Goal: Transaction & Acquisition: Book appointment/travel/reservation

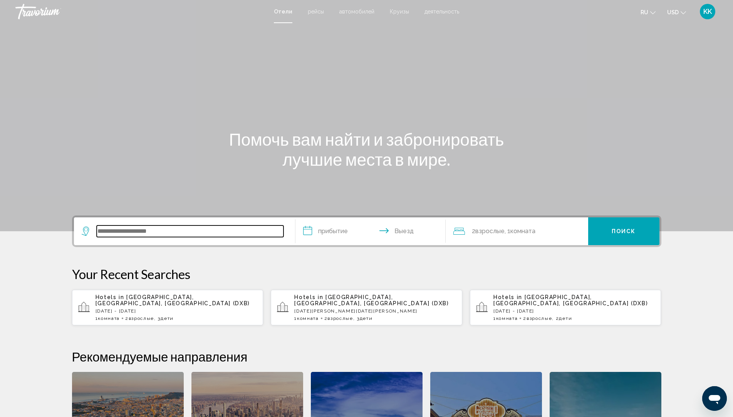
click at [133, 230] on input "Search widget" at bounding box center [190, 231] width 187 height 12
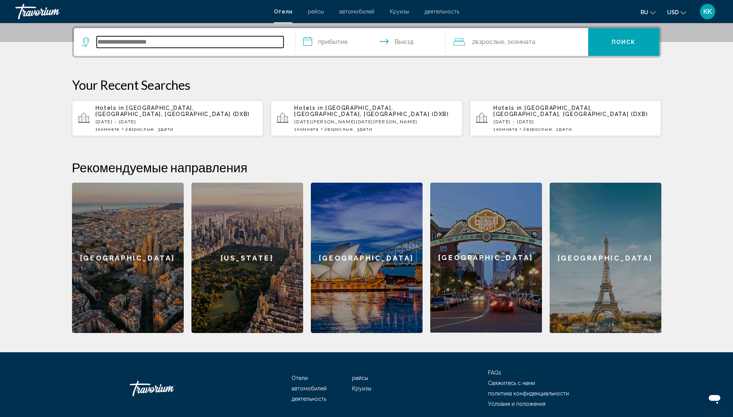
scroll to position [190, 0]
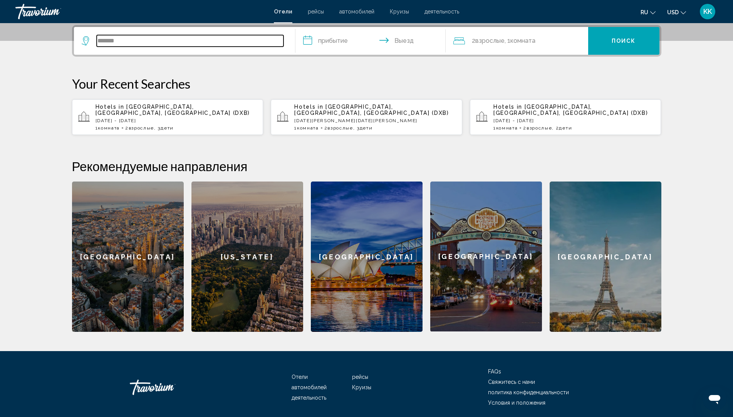
type input "*******"
click at [338, 44] on input "**********" at bounding box center [371, 42] width 153 height 30
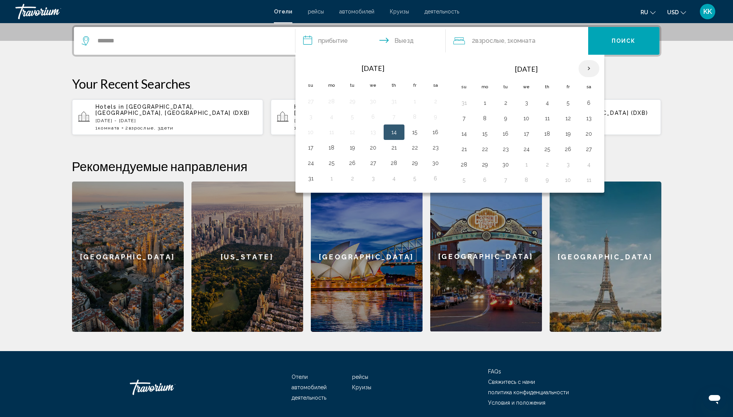
click at [591, 67] on th "Next month" at bounding box center [588, 68] width 21 height 17
click at [464, 148] on button "16" at bounding box center [464, 149] width 12 height 11
click at [565, 148] on button "21" at bounding box center [568, 149] width 12 height 11
type input "**********"
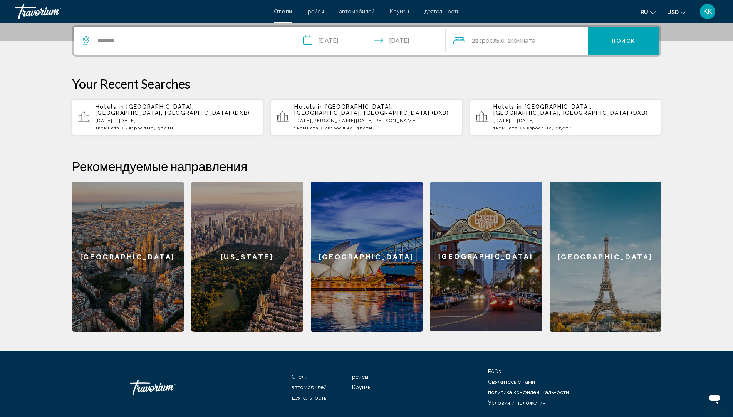
click at [547, 42] on div "2 Взрослый Взрослые , 1 Комната номера" at bounding box center [520, 40] width 135 height 11
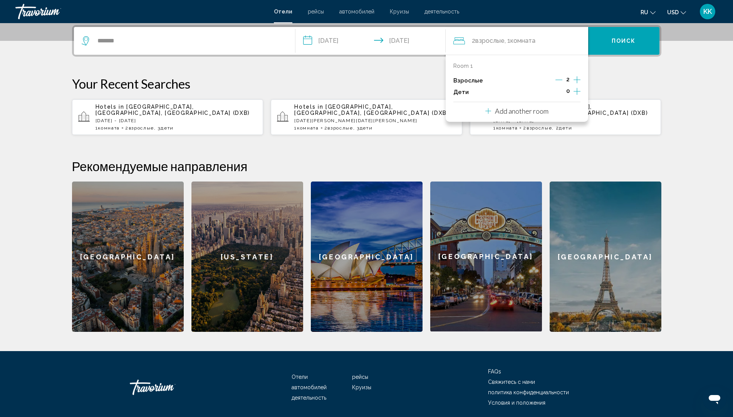
click at [576, 80] on icon "Increment adults" at bounding box center [576, 79] width 7 height 7
click at [568, 92] on span "0" at bounding box center [567, 91] width 3 height 6
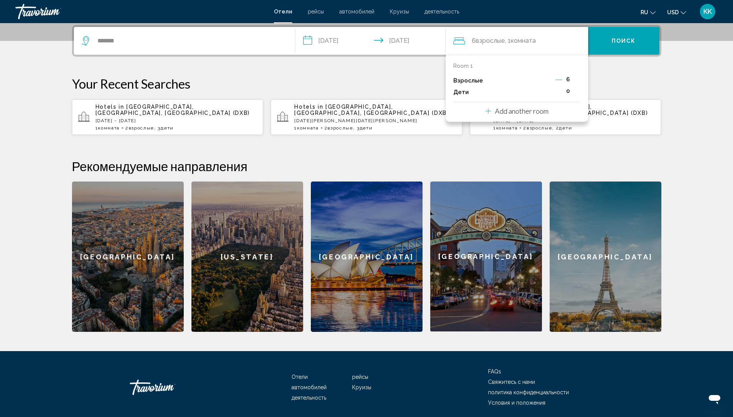
click at [568, 92] on span "0" at bounding box center [567, 91] width 3 height 6
click at [564, 90] on div "0" at bounding box center [567, 92] width 25 height 12
click at [568, 93] on span "0" at bounding box center [567, 91] width 3 height 6
click at [557, 79] on icon "Decrement adults" at bounding box center [558, 79] width 7 height 7
click at [560, 81] on icon "Decrement adults" at bounding box center [559, 79] width 7 height 7
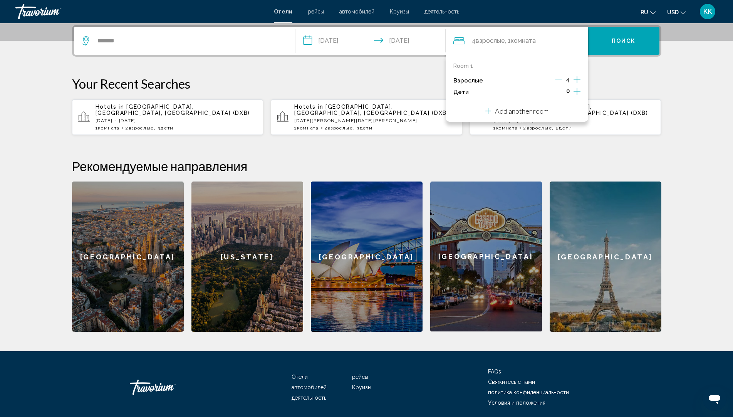
click at [560, 79] on icon "Decrement adults" at bounding box center [558, 79] width 7 height 7
click at [579, 91] on icon "Increment children" at bounding box center [576, 91] width 7 height 9
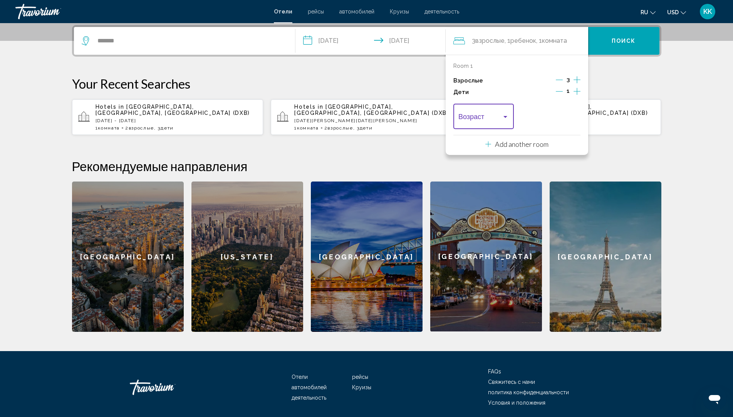
click at [507, 117] on div "Travelers: 3 adults, 1 child" at bounding box center [505, 117] width 4 height 2
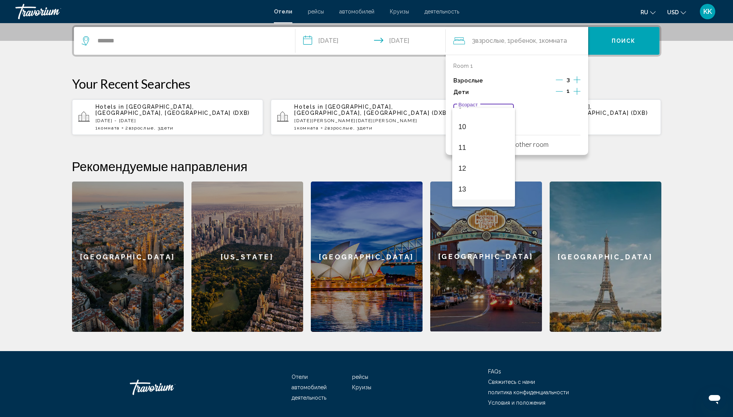
scroll to position [193, 0]
click at [471, 152] on span "11" at bounding box center [483, 154] width 50 height 21
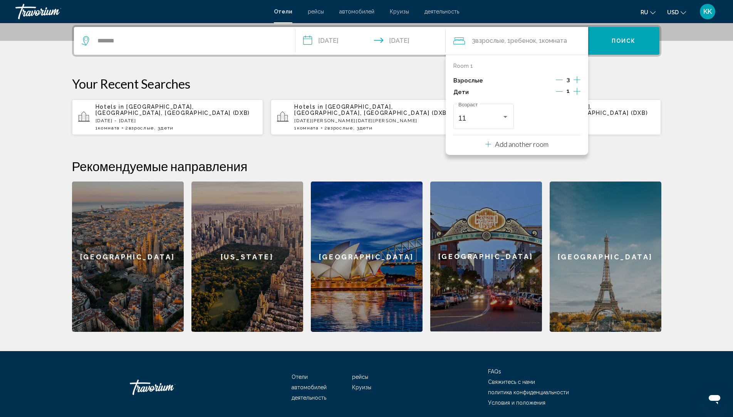
click at [409, 151] on div "**********" at bounding box center [367, 178] width 620 height 307
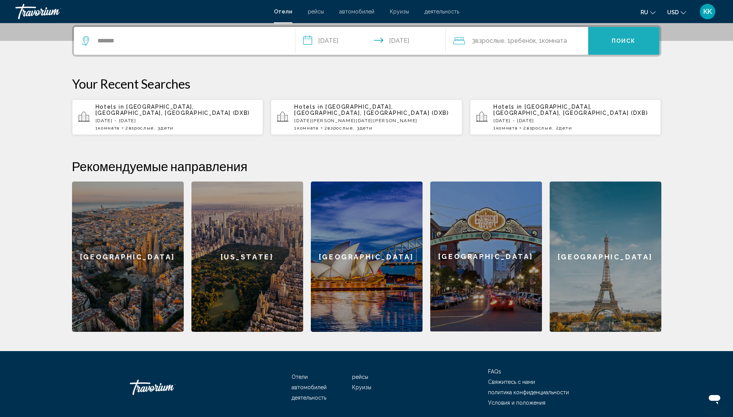
click at [611, 41] on span "Поиск" at bounding box center [623, 41] width 24 height 6
click at [635, 35] on button "Поиск" at bounding box center [623, 41] width 71 height 28
click at [632, 39] on span "Поиск" at bounding box center [623, 41] width 24 height 6
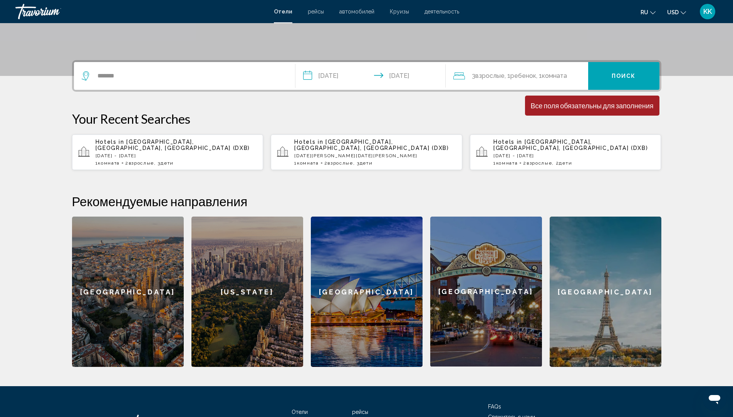
scroll to position [152, 0]
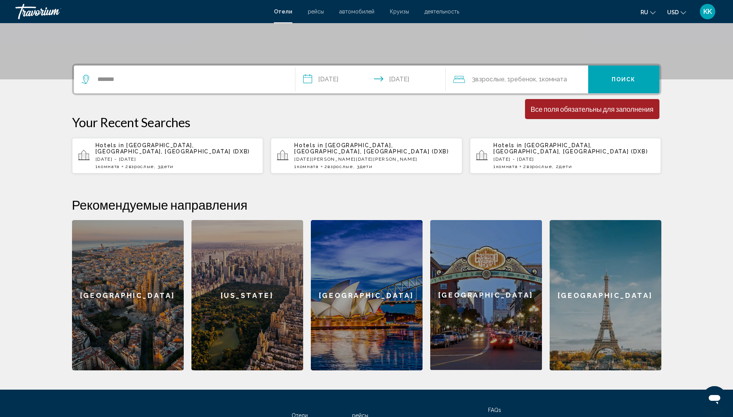
click at [636, 84] on button "Поиск" at bounding box center [623, 79] width 71 height 28
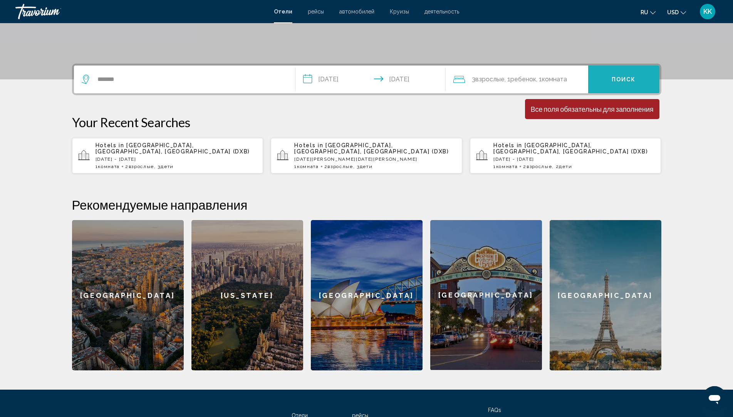
click at [636, 84] on button "Поиск" at bounding box center [623, 79] width 71 height 28
click at [610, 75] on button "Поиск" at bounding box center [623, 79] width 71 height 28
click at [614, 86] on button "Поиск" at bounding box center [623, 79] width 71 height 28
click at [612, 83] on button "Поиск" at bounding box center [623, 79] width 71 height 28
click at [612, 73] on button "Поиск" at bounding box center [623, 79] width 71 height 28
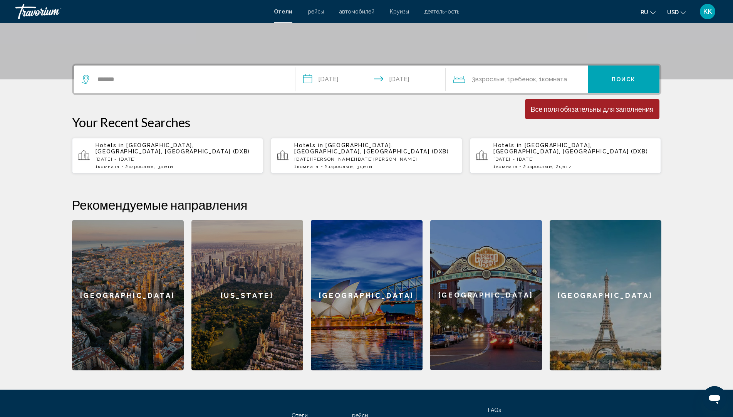
click at [614, 75] on button "Поиск" at bounding box center [623, 79] width 71 height 28
click at [618, 82] on span "Поиск" at bounding box center [623, 80] width 24 height 6
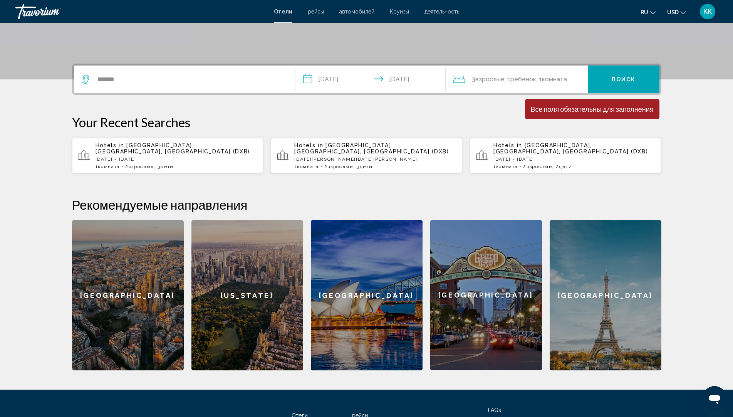
click at [618, 82] on span "Поиск" at bounding box center [623, 80] width 24 height 6
click at [87, 75] on icon "Search widget" at bounding box center [84, 79] width 7 height 9
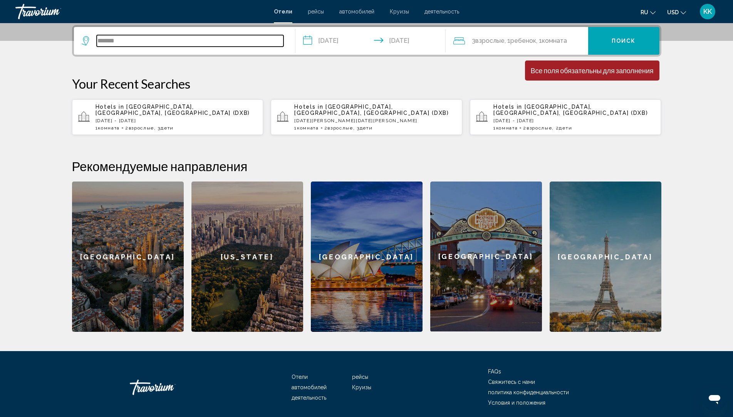
click at [121, 42] on input "*******" at bounding box center [190, 41] width 187 height 12
type input "*******"
